Goal: Communication & Community: Answer question/provide support

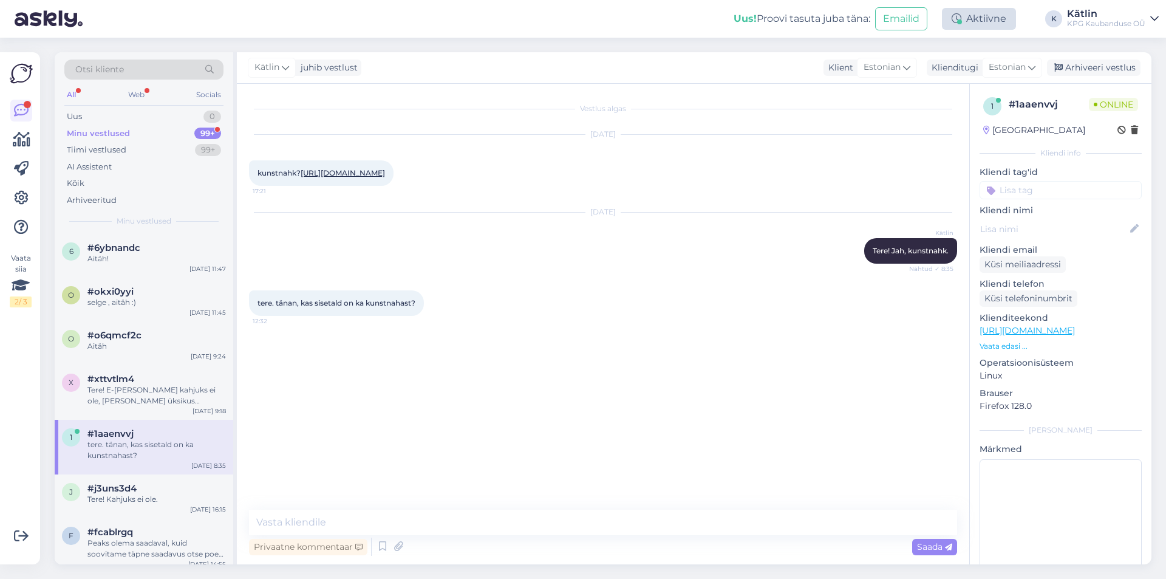
click at [977, 23] on div "Aktiivne" at bounding box center [979, 19] width 74 height 22
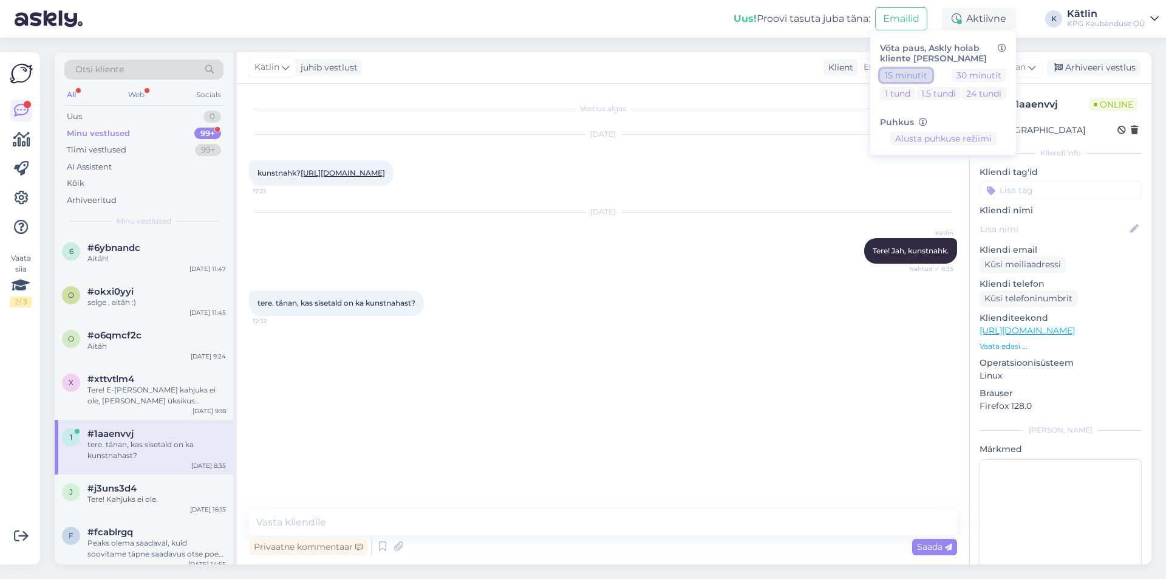
click at [909, 77] on button "15 minutit" at bounding box center [906, 75] width 52 height 13
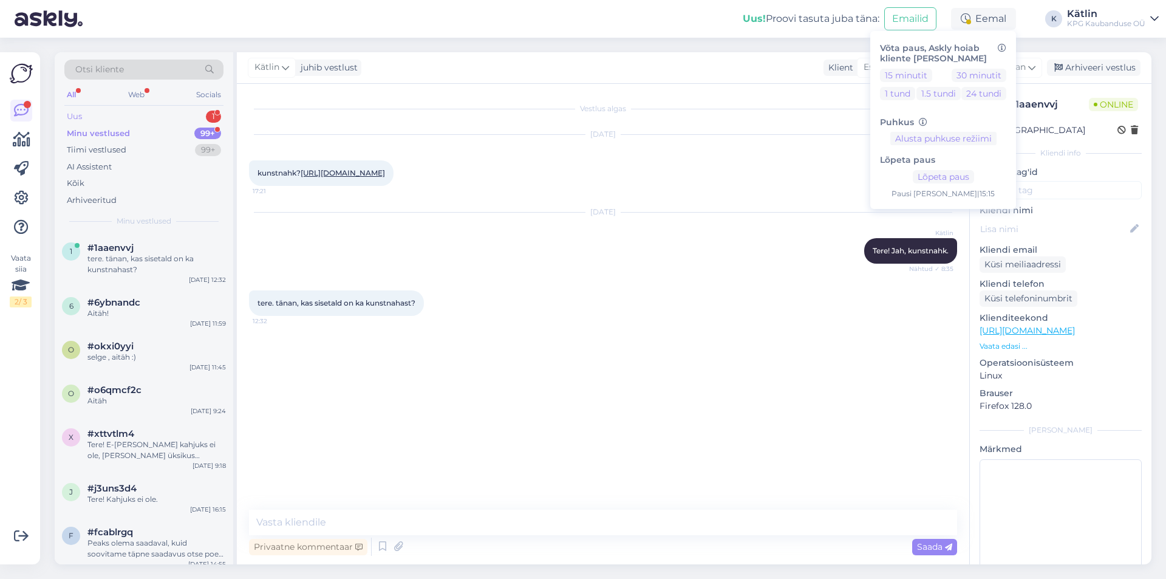
click at [169, 117] on div "Uus 1" at bounding box center [143, 116] width 159 height 17
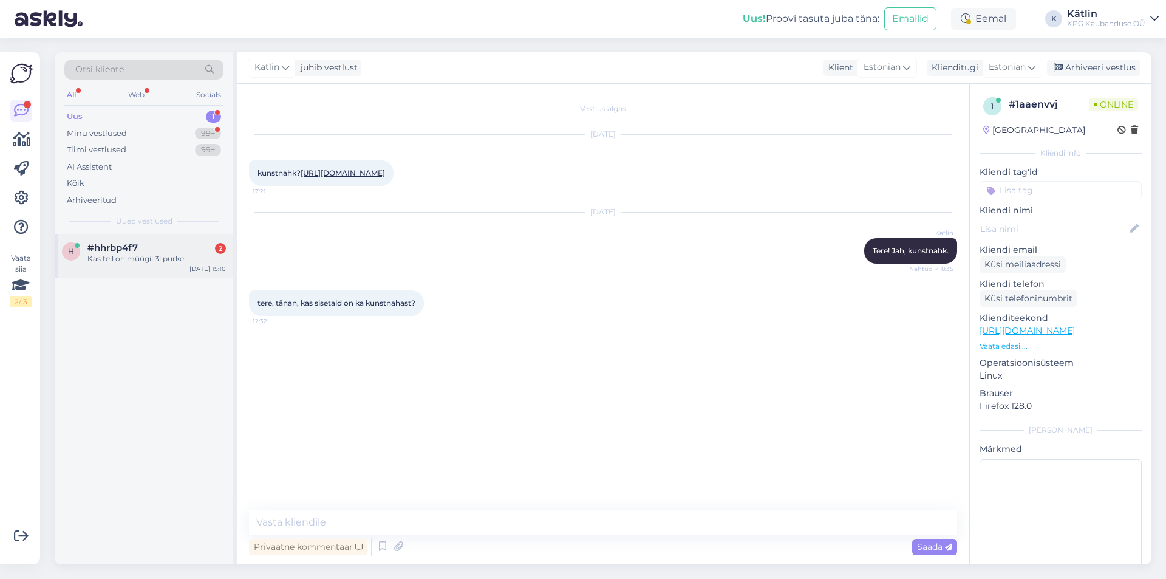
click at [175, 250] on div "#hhrbp4f7 2" at bounding box center [156, 247] width 138 height 11
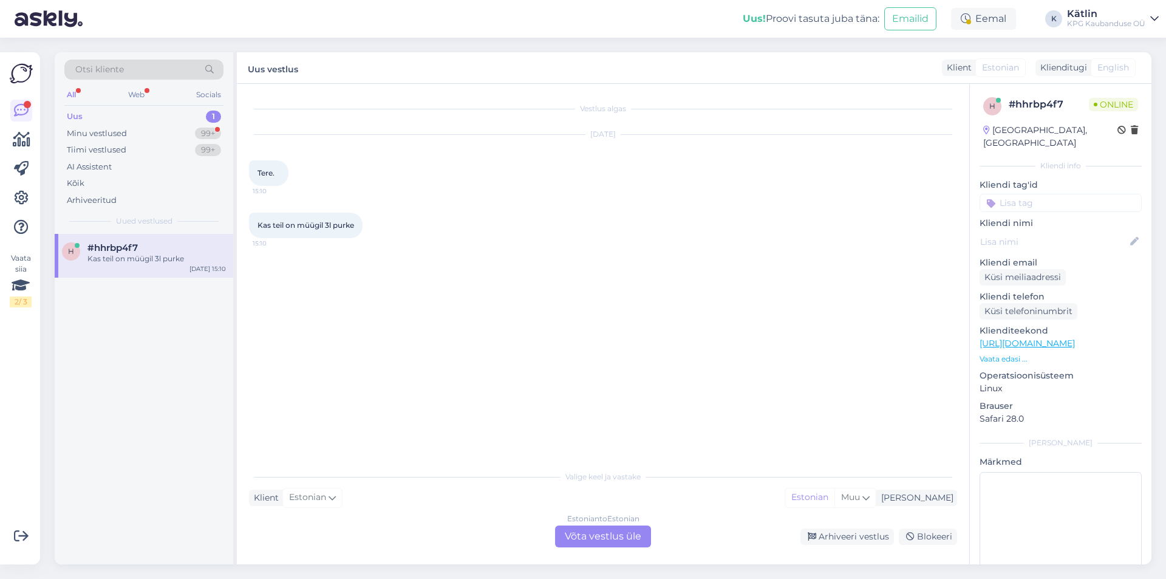
click at [601, 542] on div "Estonian to Estonian Võta vestlus üle" at bounding box center [603, 536] width 96 height 22
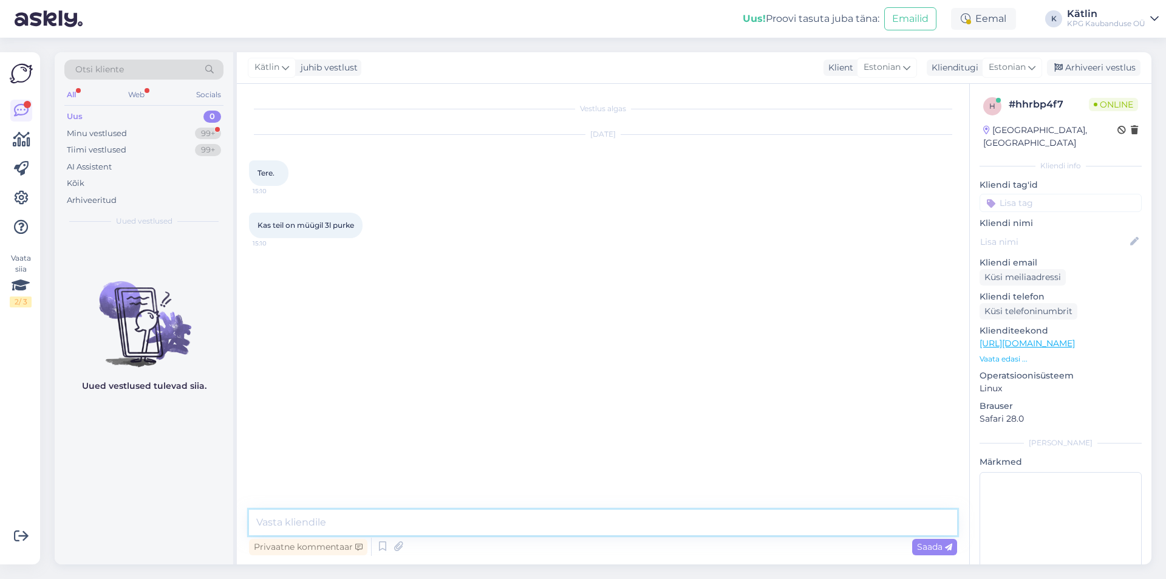
click at [593, 523] on textarea at bounding box center [603, 523] width 708 height 26
type textarea "Tere!"
type textarea "Jah, on kauplustes koha peal."
click at [300, 518] on textarea at bounding box center [603, 523] width 708 height 26
type textarea "E"
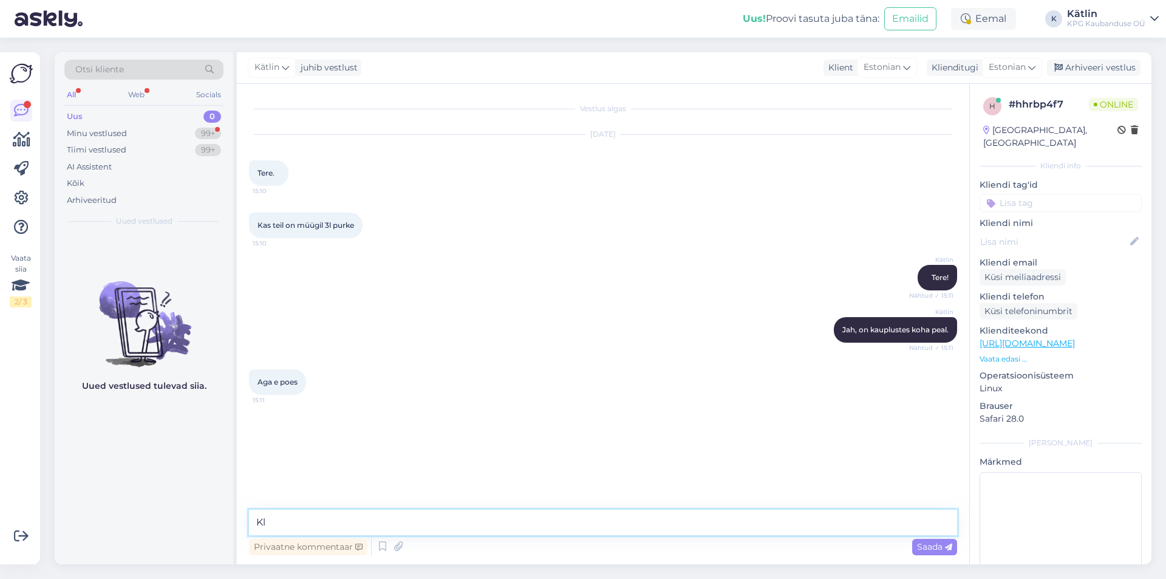
type textarea "K"
click at [353, 519] on textarea "Ei ole kahjuks, kogu purkide/pudelite valik on kaupluses." at bounding box center [603, 523] width 708 height 26
type textarea "Ei ole kahjuks, kogu klaasist purkide/pudelite valik on kaupluses."
click at [630, 517] on textarea "Ei ole kahjuks, kogu klaasist purkide/pudelite valik on kaupluses." at bounding box center [603, 523] width 708 height 26
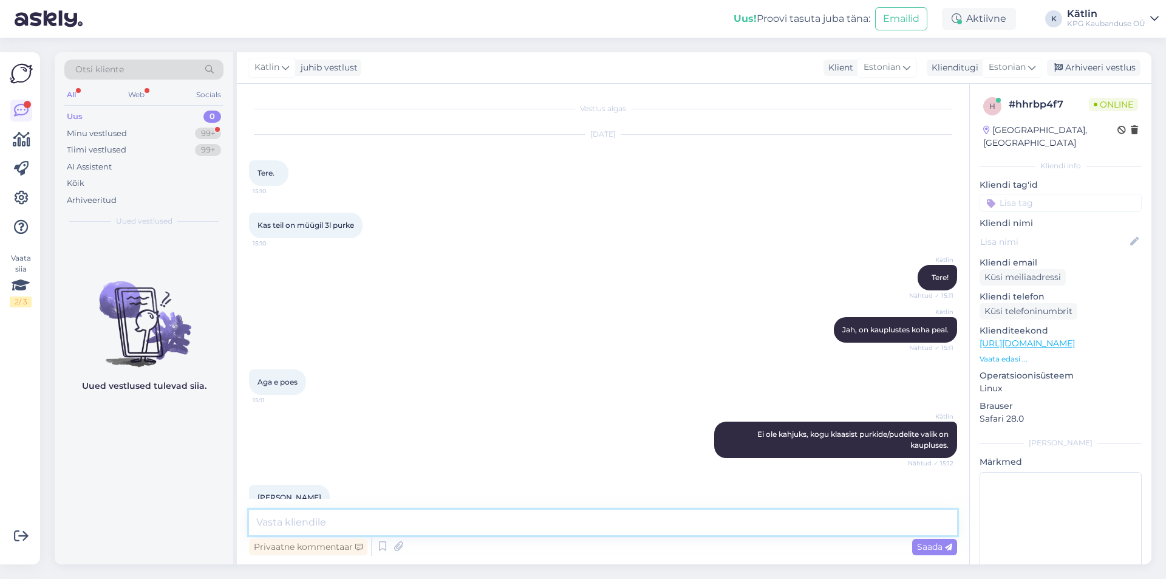
scroll to position [25, 0]
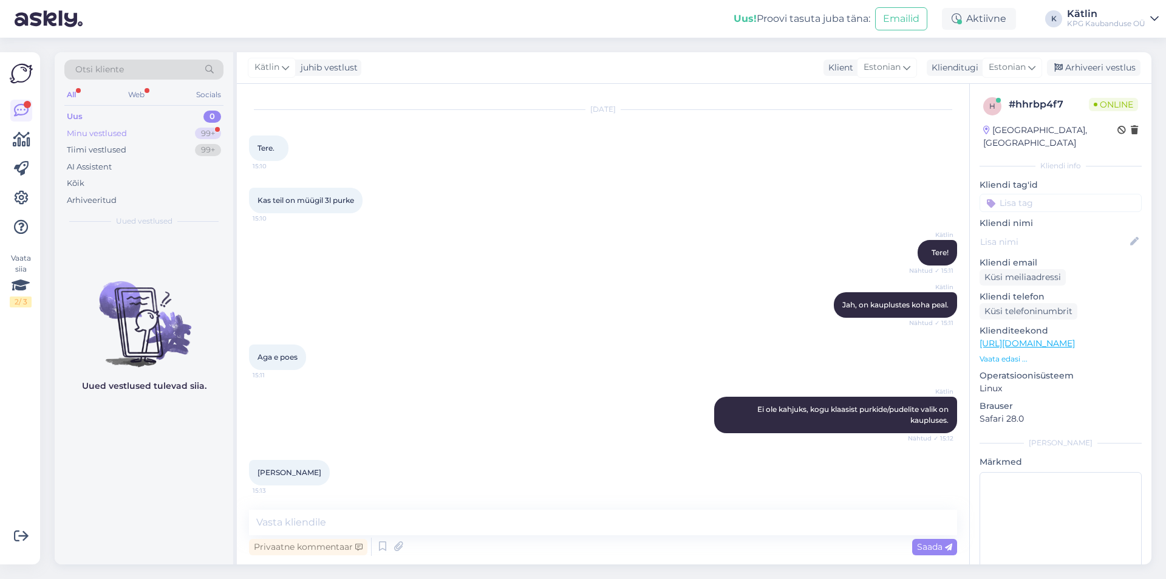
click at [67, 138] on div "Minu vestlused" at bounding box center [97, 134] width 60 height 12
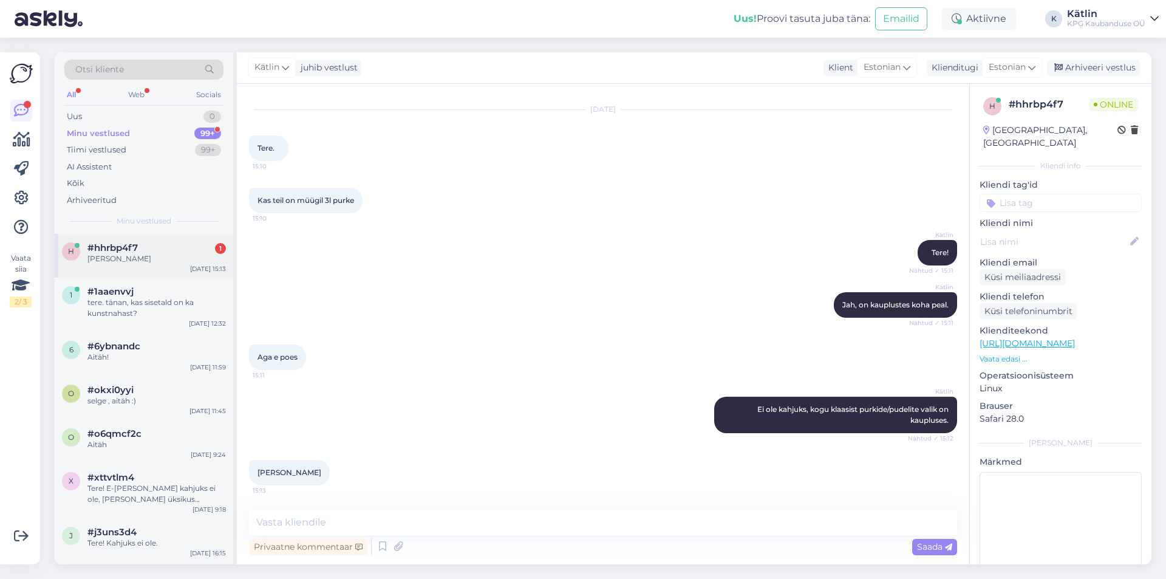
click at [156, 250] on div "#hhrbp4f7 1" at bounding box center [156, 247] width 138 height 11
click at [360, 519] on textarea at bounding box center [603, 523] width 708 height 26
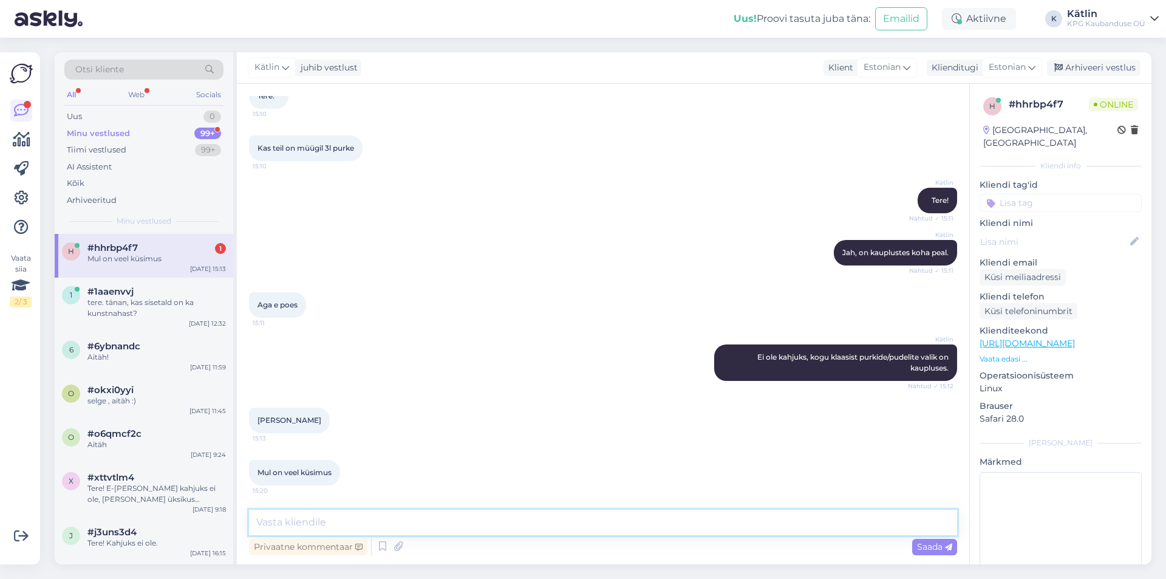
click at [299, 522] on textarea at bounding box center [603, 523] width 708 height 26
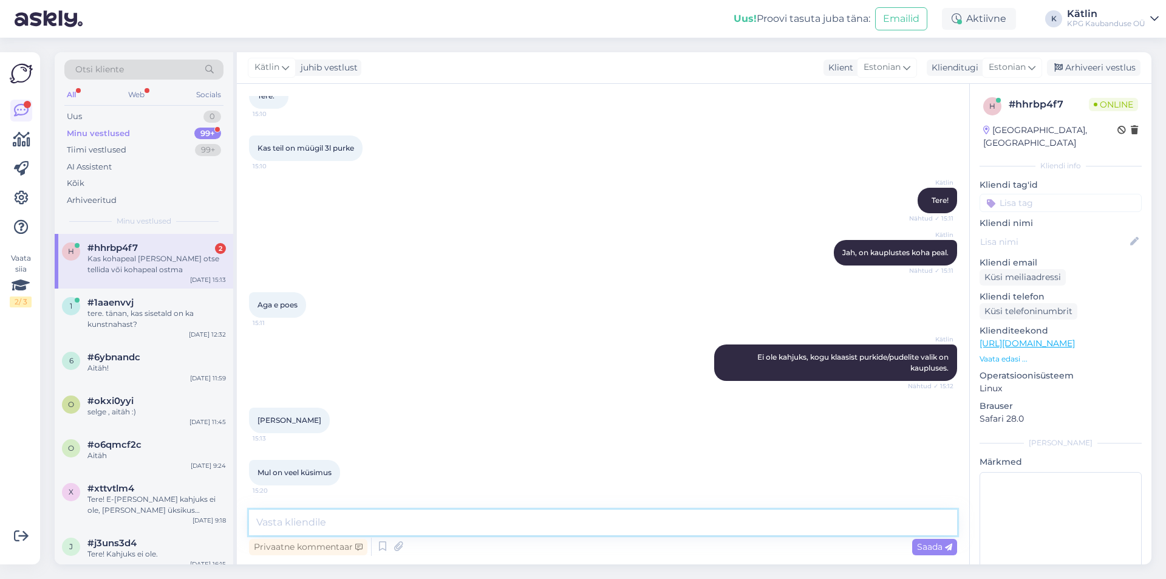
scroll to position [129, 0]
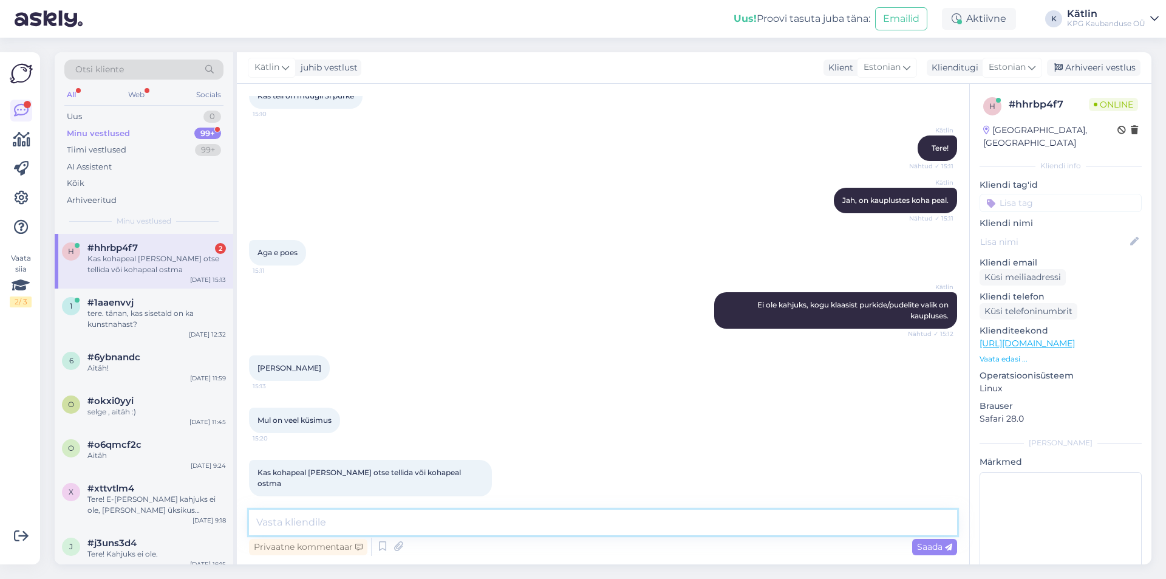
click at [305, 530] on textarea at bounding box center [603, 523] width 708 height 26
type textarea "Kauplusest koha pealt ei saa koju tellida."
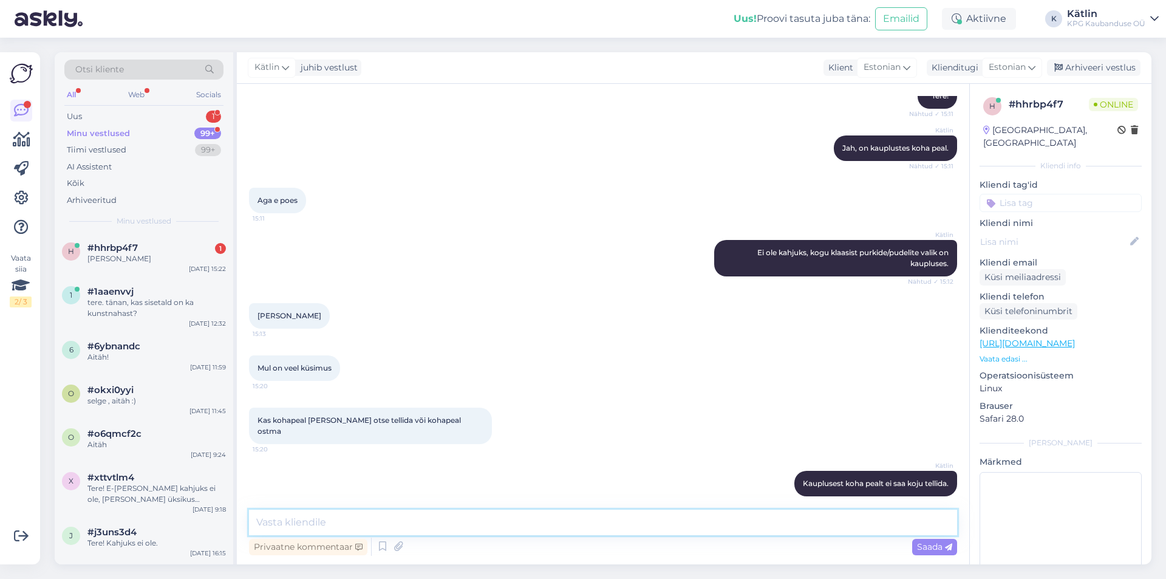
scroll to position [234, 0]
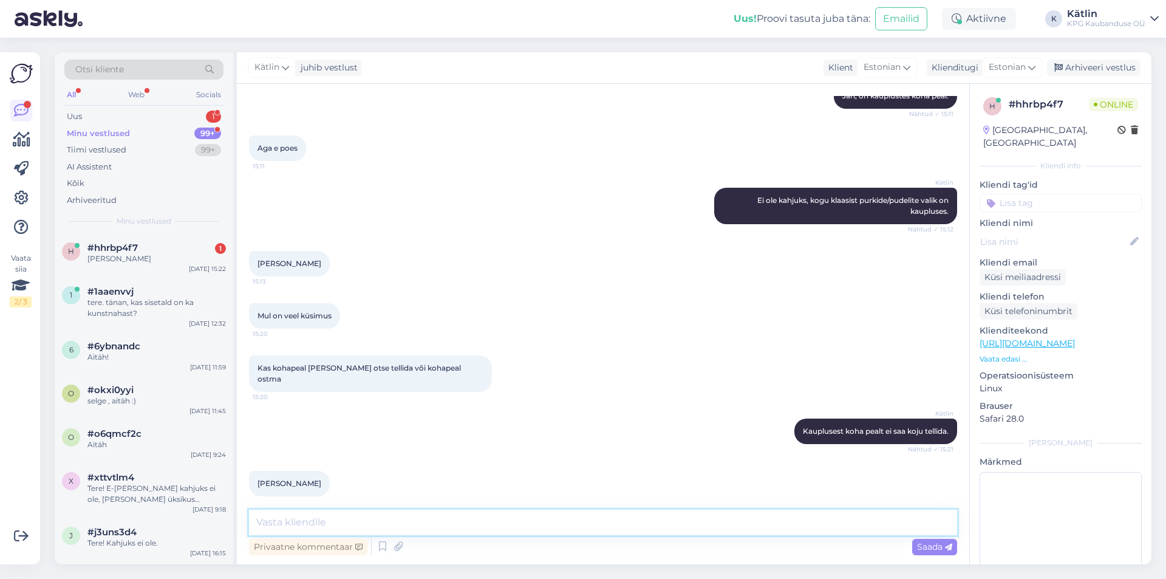
click at [321, 523] on textarea at bounding box center [603, 523] width 708 height 26
click at [131, 255] on div "[PERSON_NAME]" at bounding box center [156, 258] width 138 height 11
click at [155, 113] on div "Uus 1" at bounding box center [143, 116] width 159 height 17
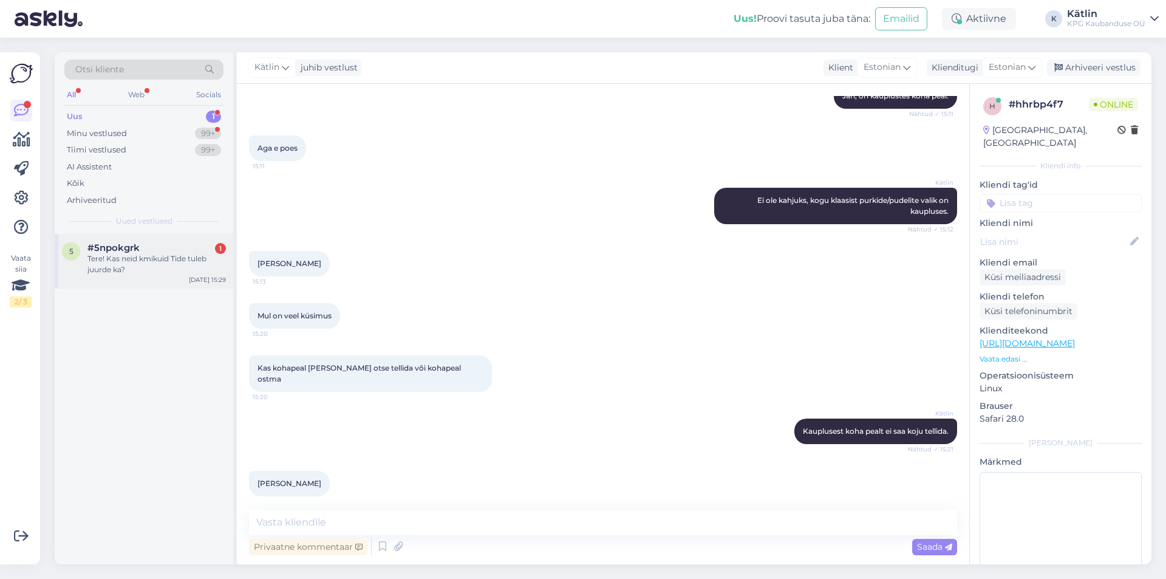
click at [119, 263] on div "Tere! Kas neid kmikuid Tide tuleb juurde ka?" at bounding box center [156, 264] width 138 height 22
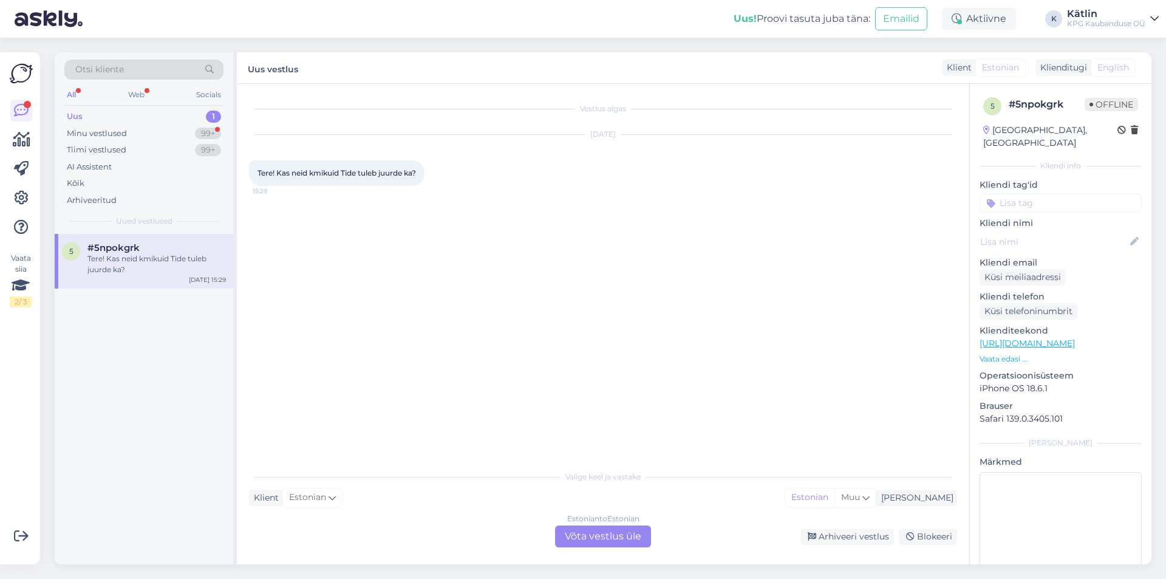
click at [599, 533] on div "Estonian to Estonian Võta vestlus üle" at bounding box center [603, 536] width 96 height 22
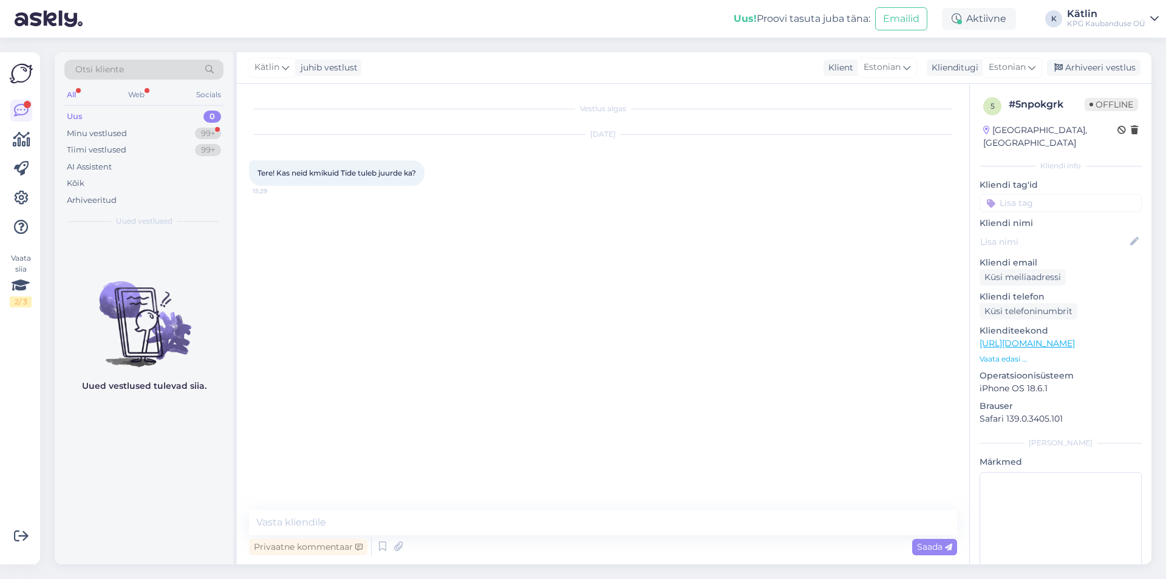
click at [586, 528] on textarea at bounding box center [603, 523] width 708 height 26
type textarea "Tere! [PERSON_NAME] seisuga ei oska öelda, kuid kauplustes koha peal on neid ki…"
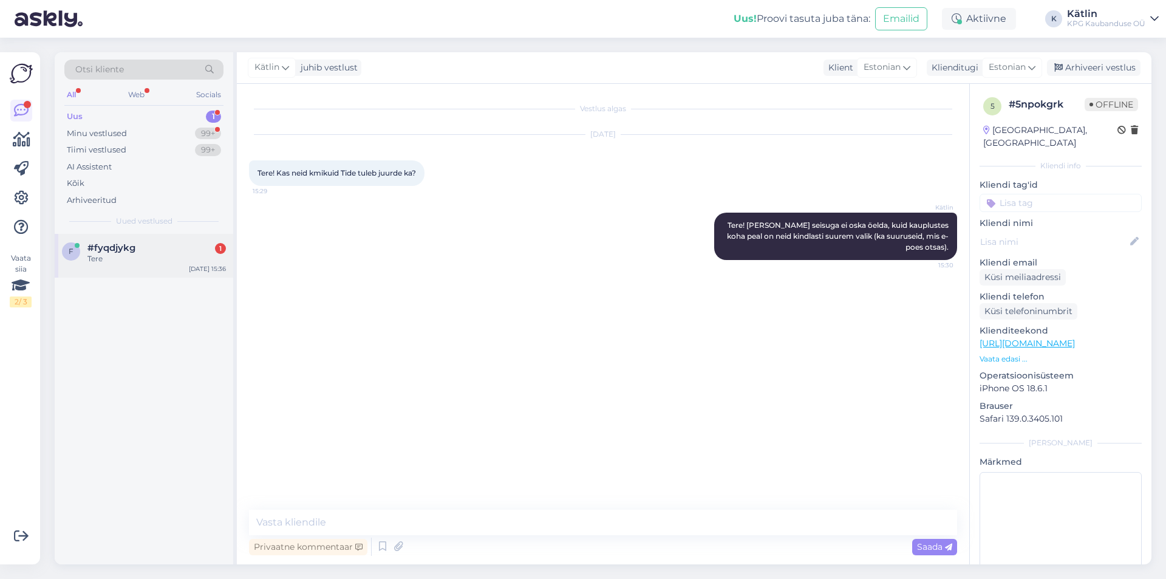
click at [155, 245] on div "#fyqdjykg 1" at bounding box center [156, 247] width 138 height 11
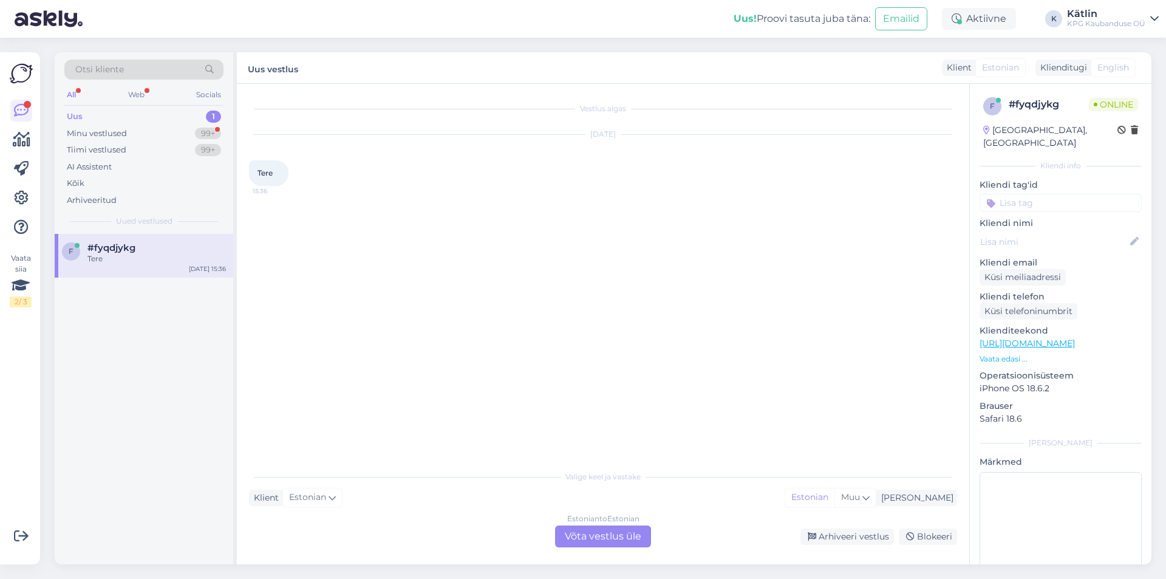
click at [566, 538] on div "Estonian to Estonian Võta vestlus üle" at bounding box center [603, 536] width 96 height 22
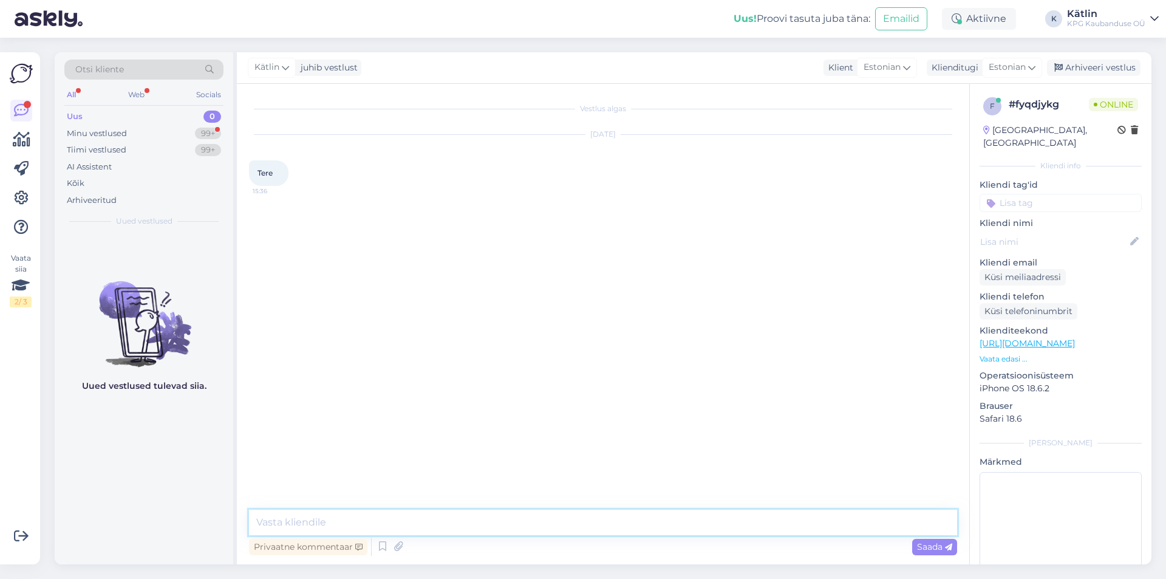
drag, startPoint x: 566, startPoint y: 538, endPoint x: 562, endPoint y: 532, distance: 7.1
click at [562, 531] on textarea at bounding box center [603, 523] width 708 height 26
type textarea "Tere!"
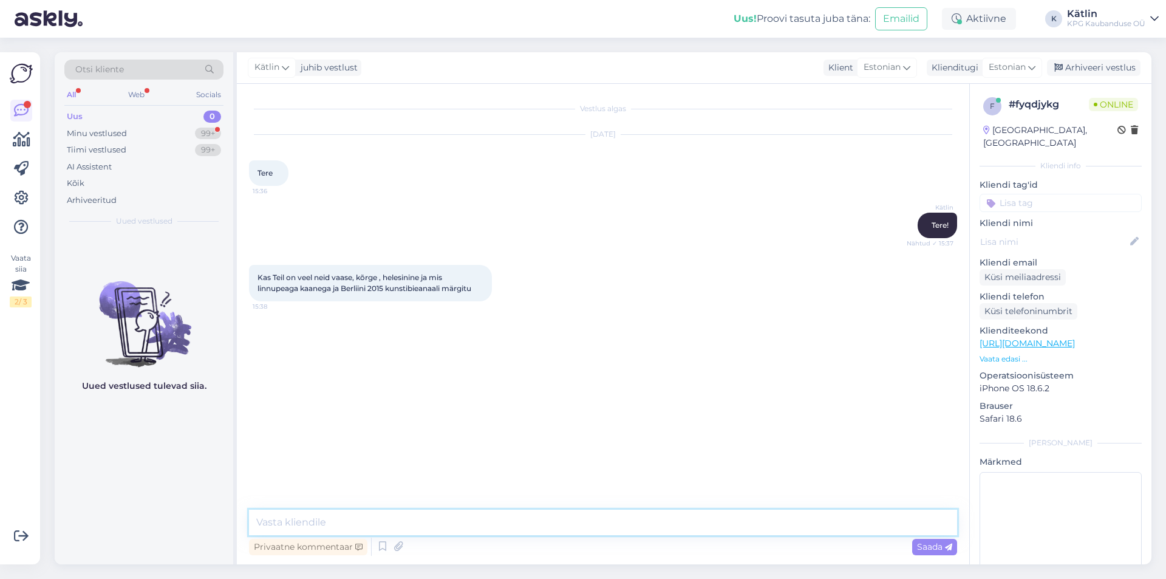
click at [317, 525] on textarea at bounding box center [603, 523] width 708 height 26
click at [333, 525] on textarea at bounding box center [603, 523] width 708 height 26
type textarea "On veel osades kauplustes. Kus täpsemalt?"
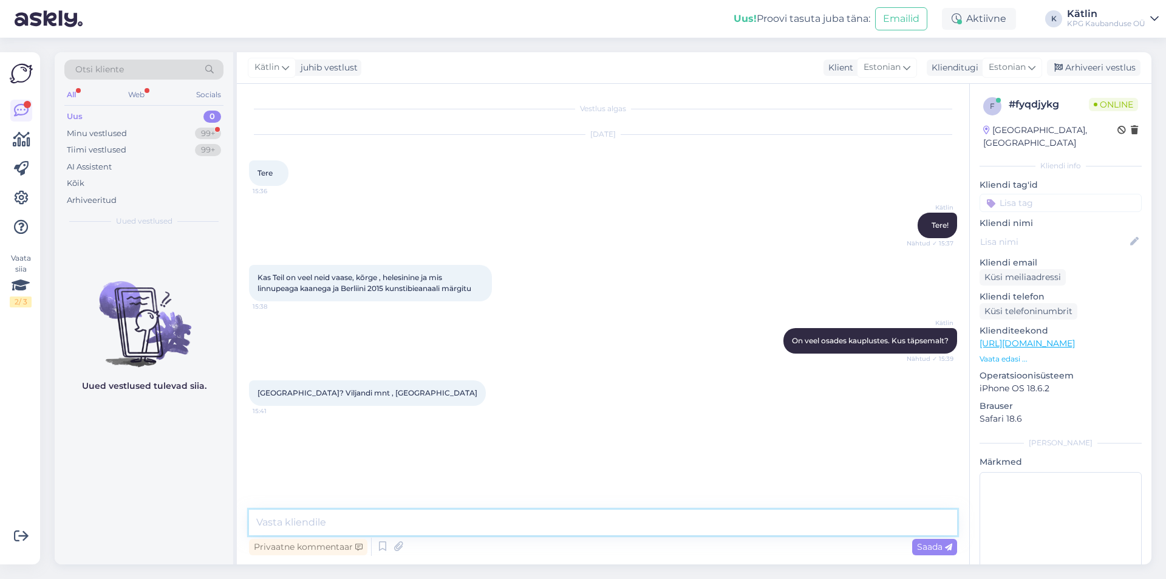
drag, startPoint x: 341, startPoint y: 515, endPoint x: 350, endPoint y: 514, distance: 9.2
click at [350, 513] on textarea at bounding box center [603, 523] width 708 height 26
paste textarea "5552 0567"
paste textarea "5557 3396"
type textarea "Nii Raudalu kui Viimsi poes peaks olemas olema. Täpse saadavuse info saate, kui…"
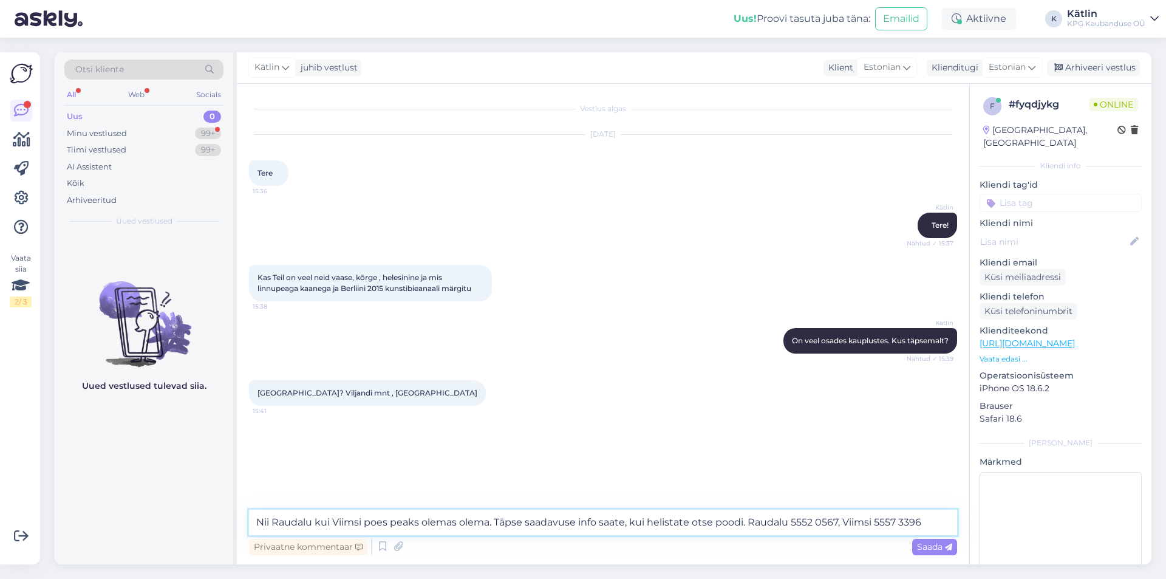
drag, startPoint x: 386, startPoint y: 518, endPoint x: 365, endPoint y: 519, distance: 21.3
click at [365, 519] on textarea "Nii Raudalu kui Viimsi poes peaks olemas olema. Täpse saadavuse info saate, kui…" at bounding box center [603, 523] width 708 height 26
click at [408, 521] on textarea "Nii Raudalu kui Viimsi poes peaks olemas olema. Täpse saadavuse info saate, kui…" at bounding box center [603, 523] width 708 height 26
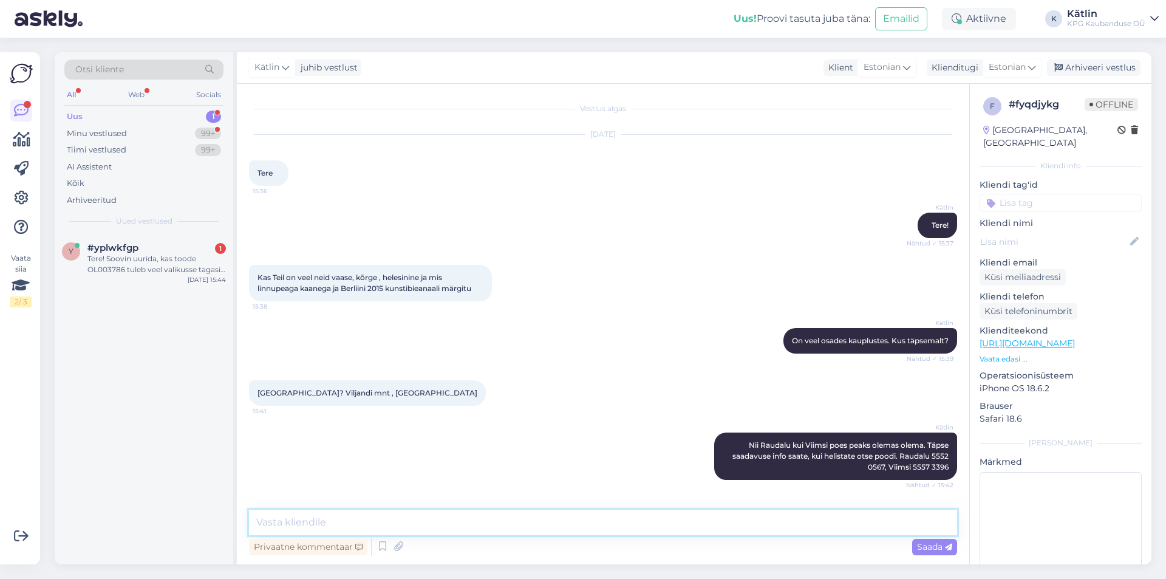
scroll to position [47, 0]
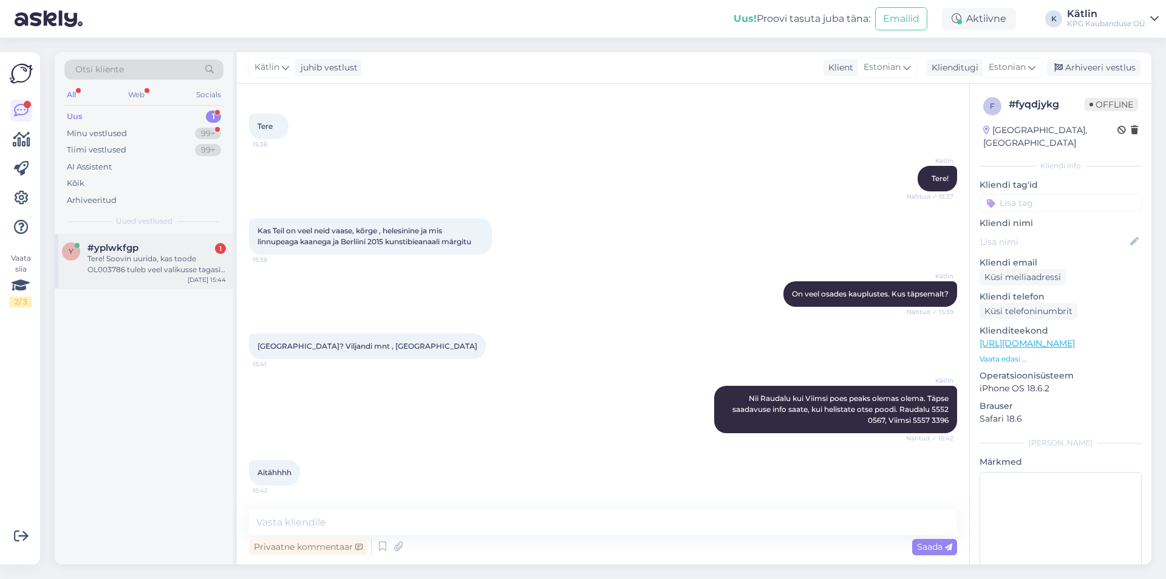
click at [137, 274] on div "Tere! Soovin uurida, kas toode OL003786 tuleb veel valikusse tagasi? Sooviks ne…" at bounding box center [156, 264] width 138 height 22
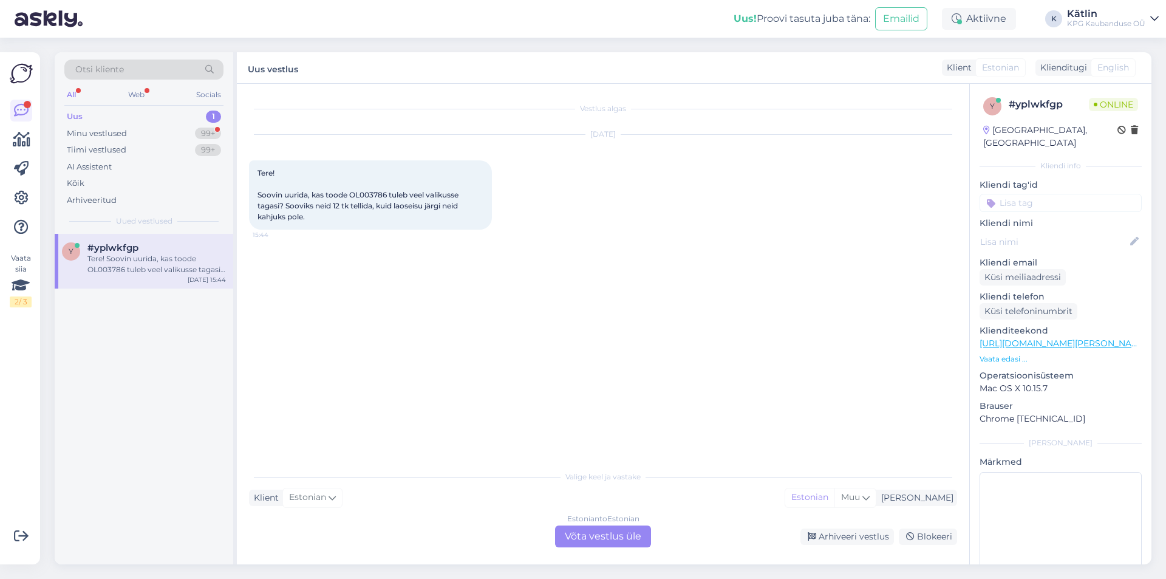
scroll to position [0, 0]
drag, startPoint x: 351, startPoint y: 192, endPoint x: 387, endPoint y: 192, distance: 35.8
click at [387, 192] on span "Tere! Soovin uurida, kas toode OL003786 tuleb veel valikusse tagasi? Sooviks ne…" at bounding box center [359, 194] width 203 height 53
copy span "OL003786"
click at [657, 249] on div "Vestlus algas [DATE] Tere! Soovin uurida, kas toode OL003786 tuleb veel valikus…" at bounding box center [608, 274] width 719 height 357
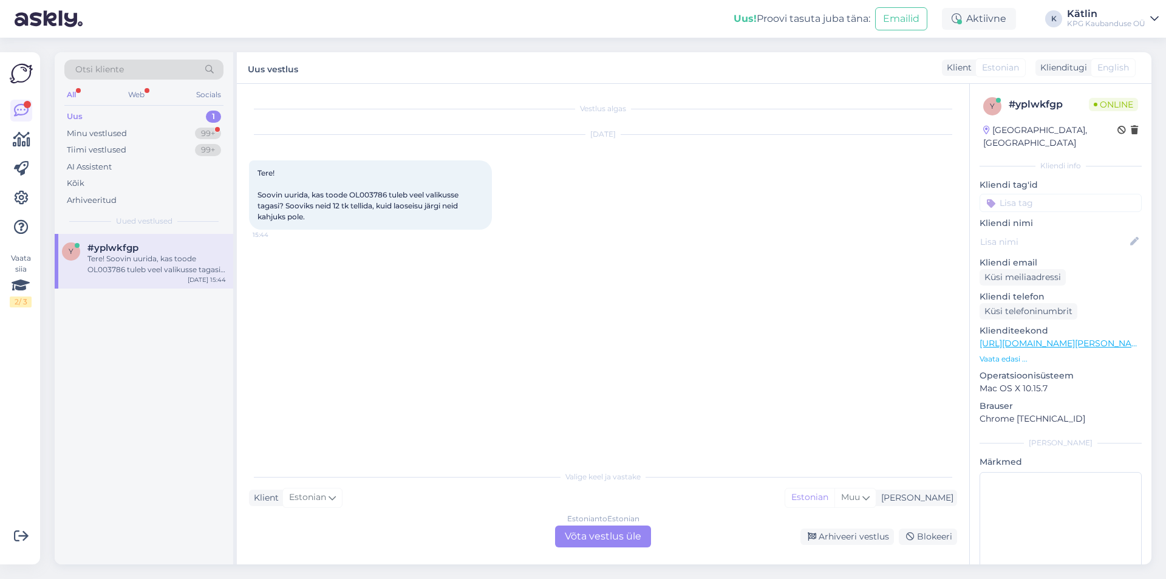
click at [355, 329] on div "Vestlus algas [DATE] Tere! Soovin uurida, kas toode OL003786 tuleb veel valikus…" at bounding box center [608, 274] width 719 height 357
click at [586, 538] on div "Estonian to Estonian Võta vestlus üle" at bounding box center [603, 536] width 96 height 22
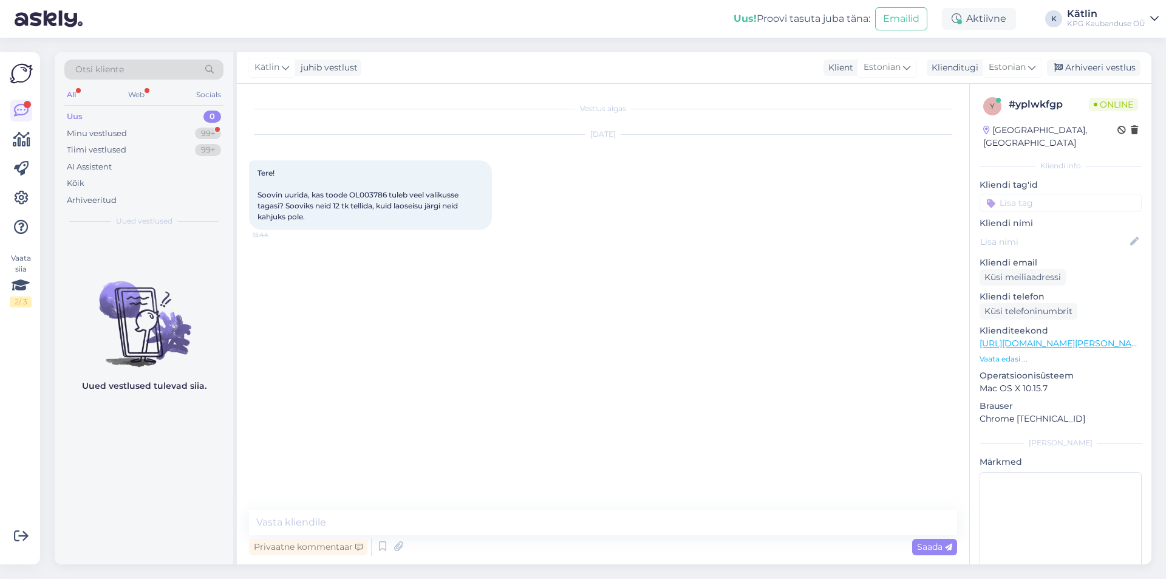
drag, startPoint x: 460, startPoint y: 509, endPoint x: 455, endPoint y: 519, distance: 10.9
click at [456, 518] on div "Vestlus algas [DATE] Tere! Soovin uurida, kas toode OL003786 tuleb veel valikus…" at bounding box center [603, 324] width 732 height 480
click at [445, 519] on textarea at bounding box center [603, 523] width 708 height 26
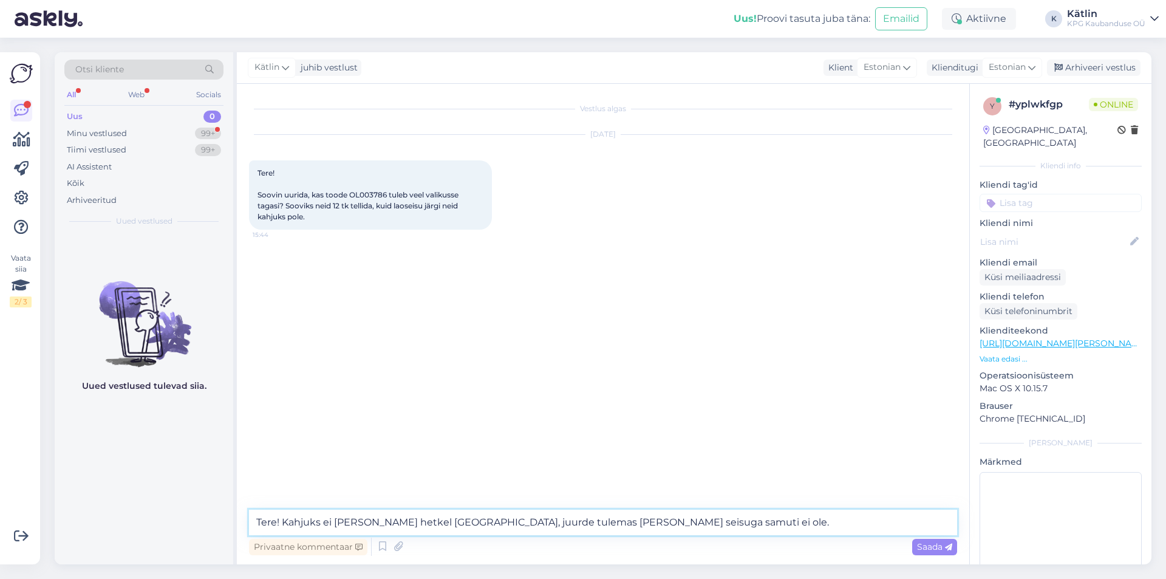
type textarea "Tere! Kahjuks ei [PERSON_NAME] hetkel [GEOGRAPHIC_DATA], juurde tulemas [PERSON…"
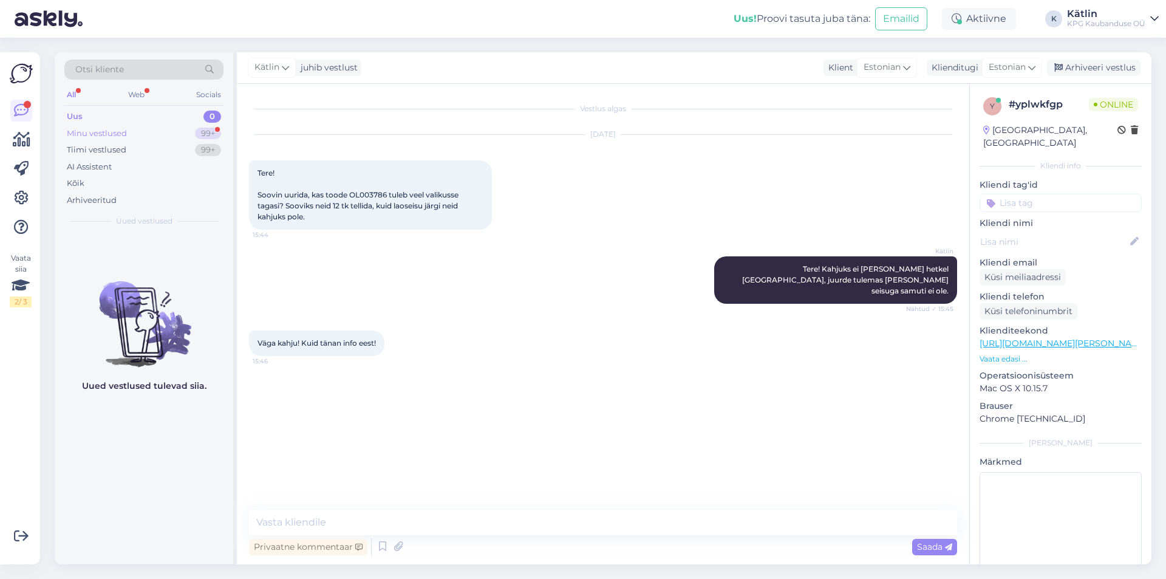
click at [132, 137] on div "Minu vestlused 99+" at bounding box center [143, 133] width 159 height 17
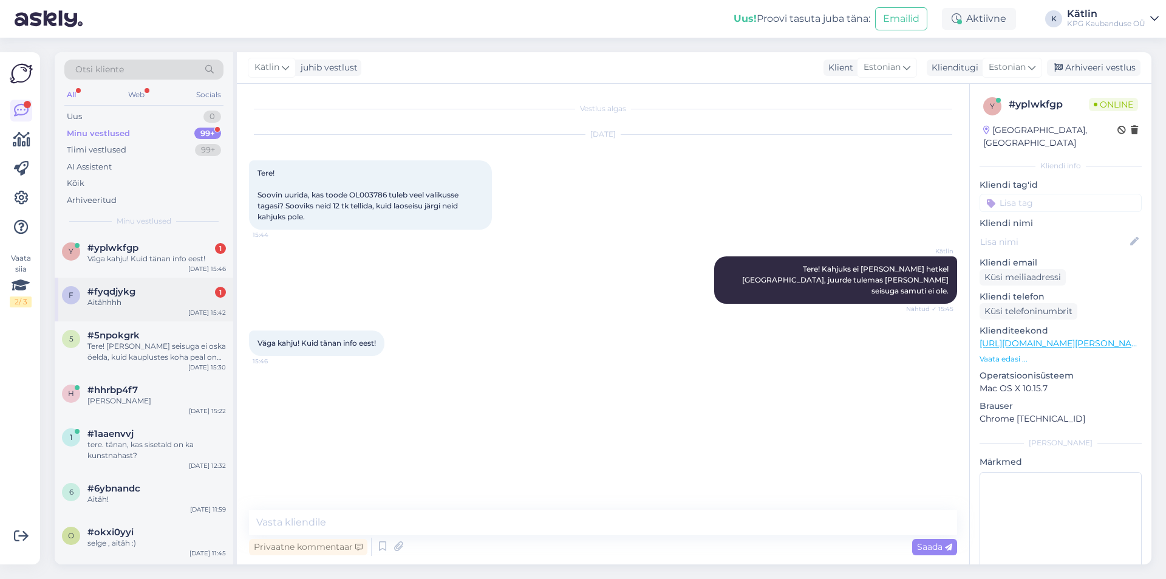
drag, startPoint x: 180, startPoint y: 296, endPoint x: 180, endPoint y: 289, distance: 6.7
click at [180, 296] on div "#fyqdjykg 1" at bounding box center [156, 291] width 138 height 11
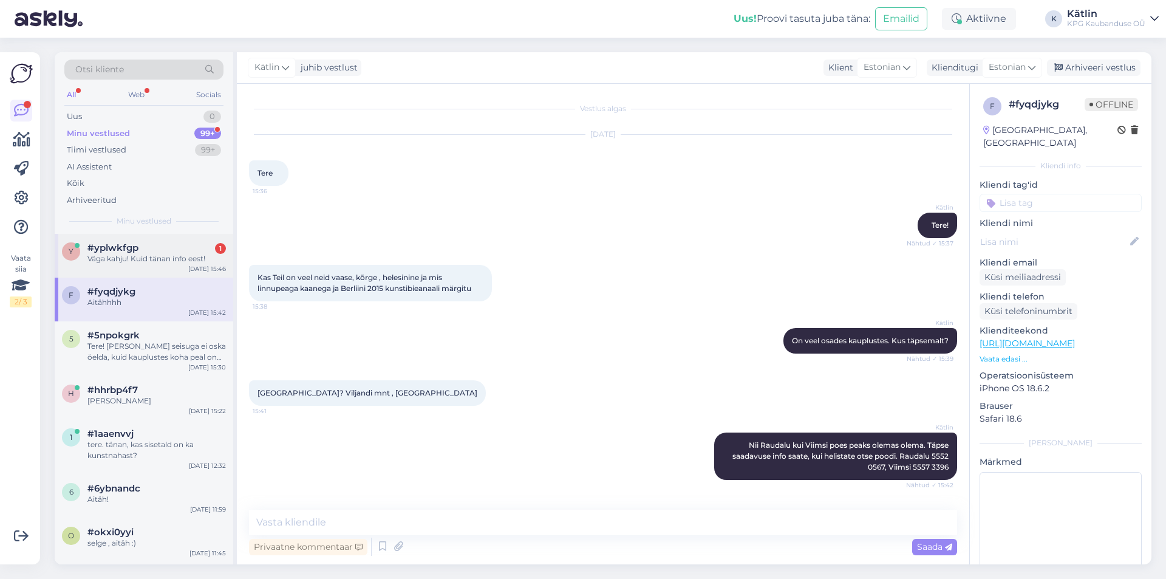
scroll to position [47, 0]
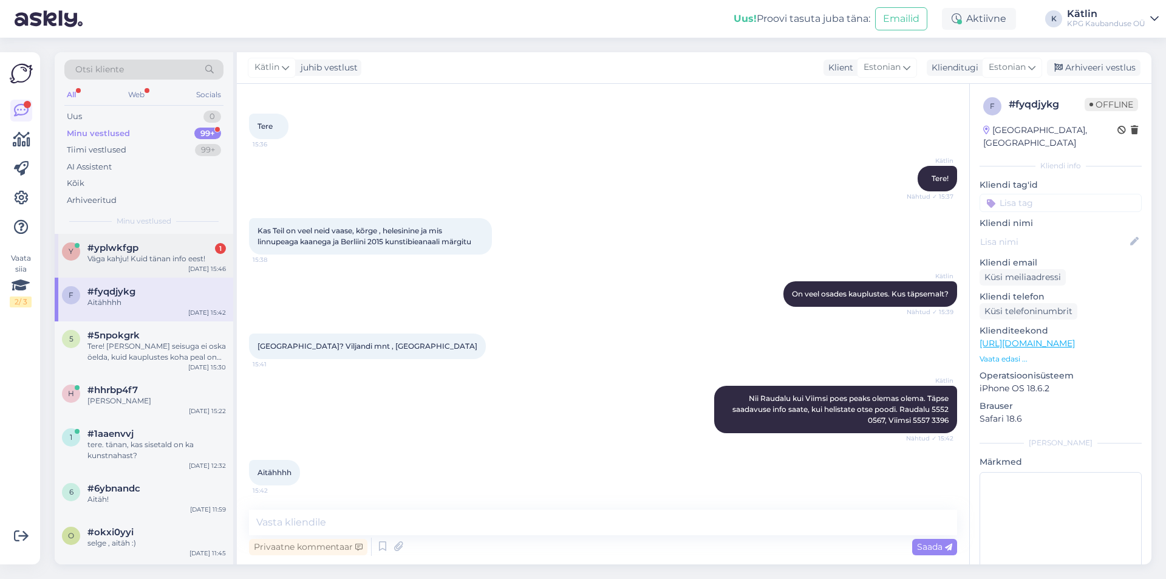
click at [170, 254] on div "Väga kahju! Kuid tänan info eest!" at bounding box center [156, 258] width 138 height 11
